Goal: Information Seeking & Learning: Learn about a topic

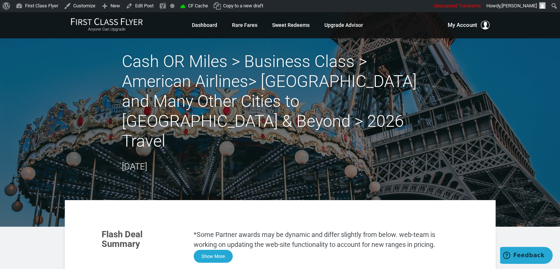
click at [211, 250] on button "Show More" at bounding box center [213, 256] width 39 height 13
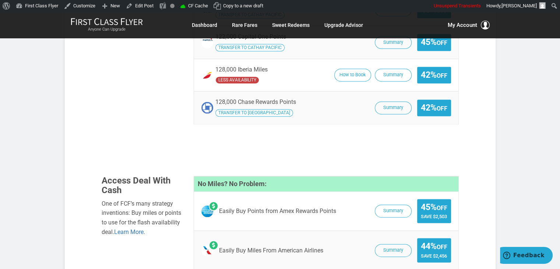
scroll to position [1119, 0]
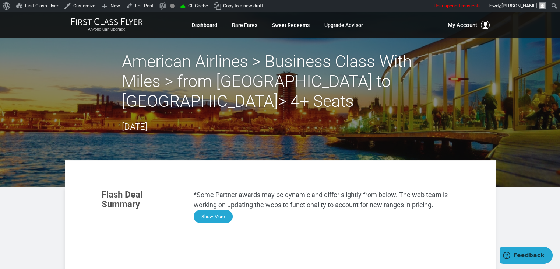
click at [214, 210] on button "Show More" at bounding box center [213, 216] width 39 height 13
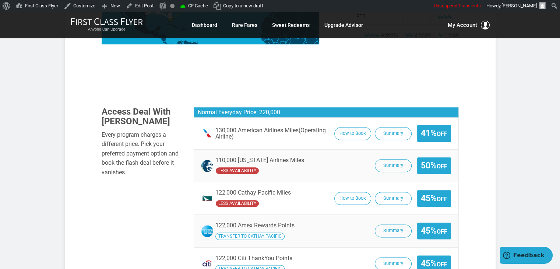
scroll to position [830, 0]
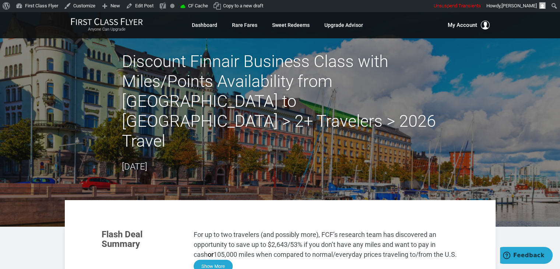
click at [216, 260] on button "Show More" at bounding box center [213, 266] width 39 height 13
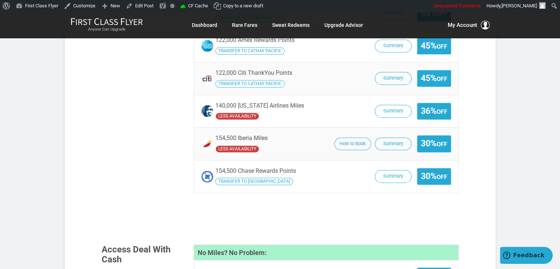
scroll to position [1239, 0]
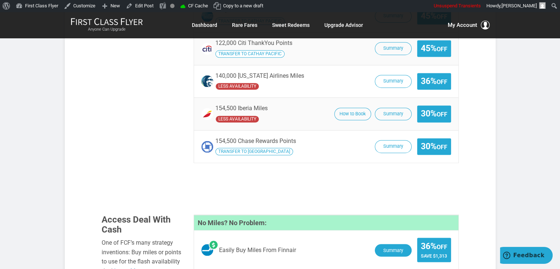
click at [390, 244] on button "Summary" at bounding box center [393, 250] width 37 height 13
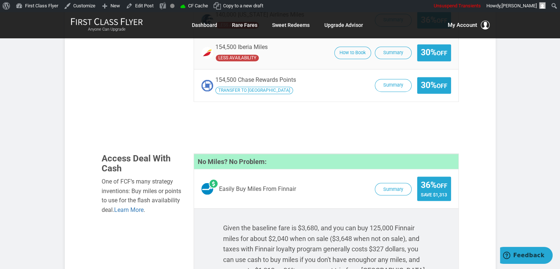
scroll to position [1303, 0]
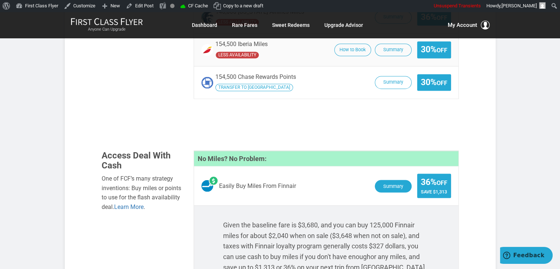
click at [389, 180] on button "Summary" at bounding box center [393, 186] width 37 height 13
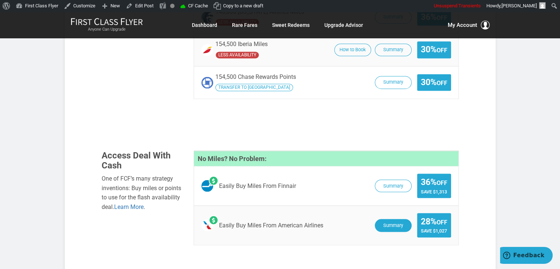
click at [397, 219] on button "Summary" at bounding box center [393, 225] width 37 height 13
